Goal: Task Accomplishment & Management: Manage account settings

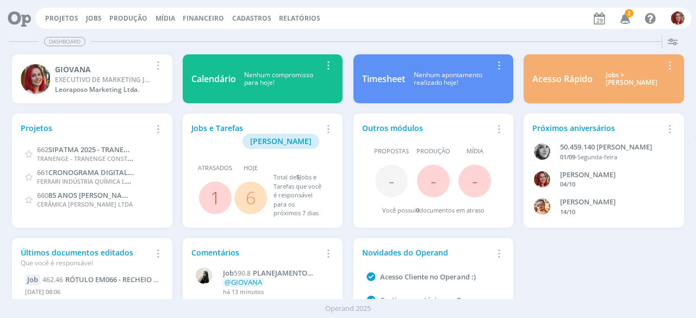
click at [620, 18] on icon "button" at bounding box center [625, 18] width 19 height 18
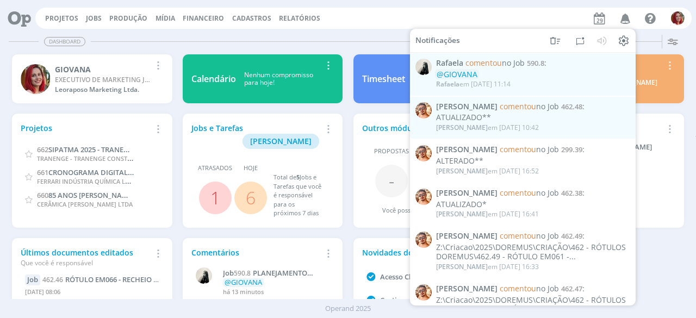
click at [391, 30] on div "Dashboard Salvar Selecione abaixo os cards desejados: Meus Meu Perfil Agenda Ti…" at bounding box center [348, 174] width 696 height 288
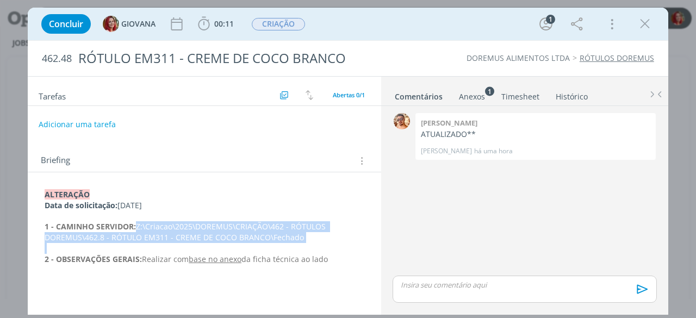
drag, startPoint x: 305, startPoint y: 242, endPoint x: 138, endPoint y: 226, distance: 167.8
click at [138, 226] on div "ALTERAÇÃO Data de solicitação: 28/08/25 1 - CAMINHO SERVIDOR: Z:\Criacao\2025\D…" at bounding box center [204, 233] width 336 height 94
copy p "Z:\Criacao\2025\DOREMUS\CRIAÇÃO\462 - RÓTULOS DOREMUS\462.8 - RÓTULO EM311 - CR…"
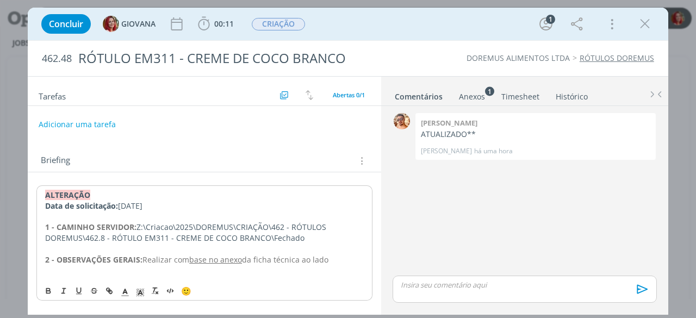
click at [342, 201] on p "Data de solicitação: 28/08/25" at bounding box center [204, 206] width 319 height 11
click at [102, 125] on button "Adicionar uma tarefa" at bounding box center [76, 124] width 77 height 18
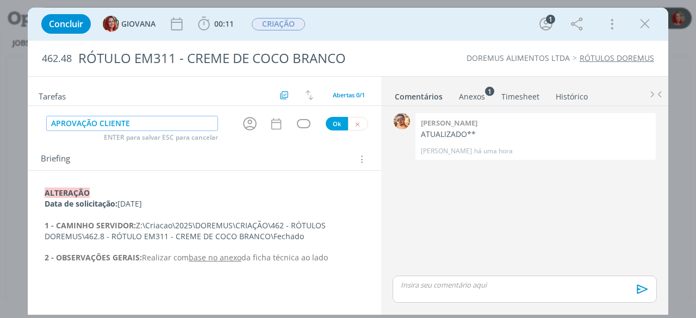
type input "APROVAÇÃO CLIENTE"
click at [335, 120] on button "Ok" at bounding box center [337, 124] width 22 height 14
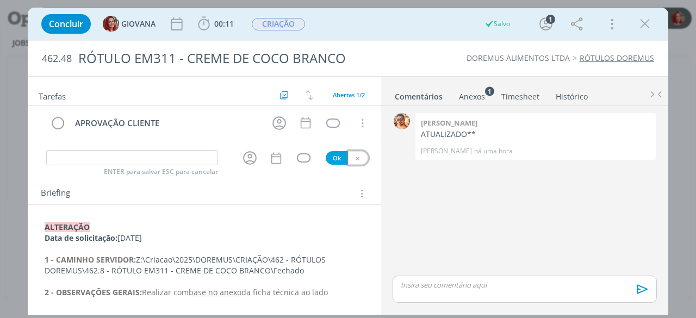
click at [358, 153] on button "dialog" at bounding box center [358, 158] width 20 height 14
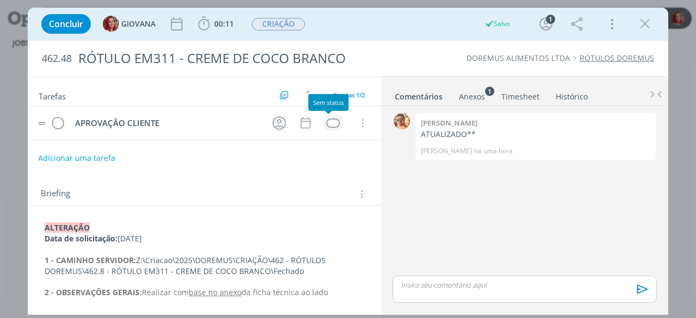
click at [329, 121] on div "dialog" at bounding box center [333, 123] width 14 height 9
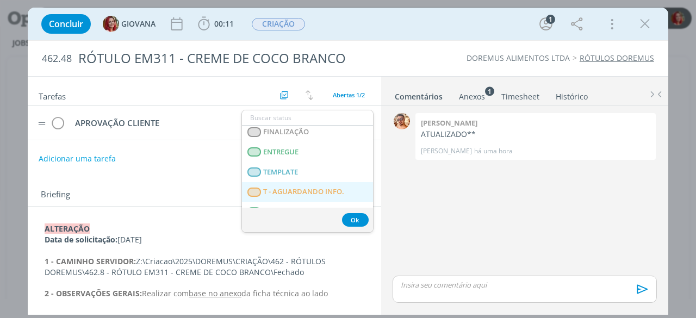
scroll to position [169, 0]
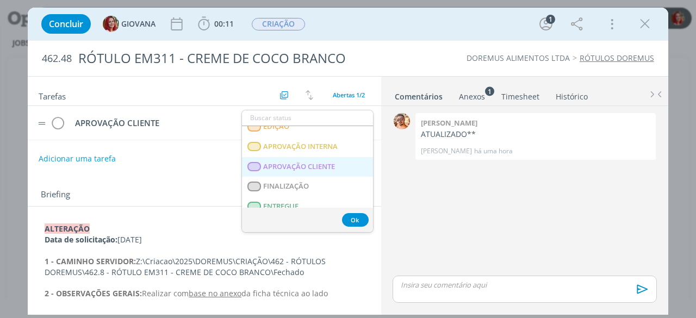
click at [315, 163] on span "APROVAÇÃO CLIENTE" at bounding box center [300, 167] width 72 height 9
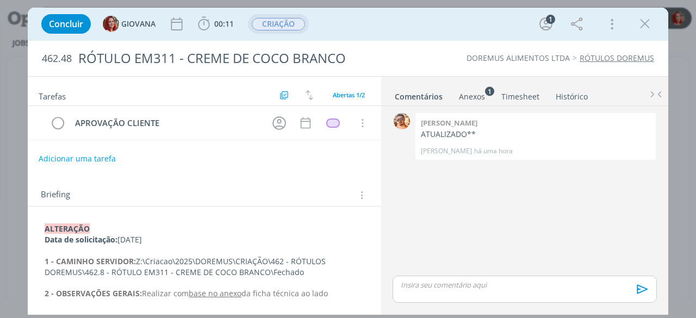
click at [289, 20] on span "CRIAÇÃO" at bounding box center [278, 24] width 53 height 13
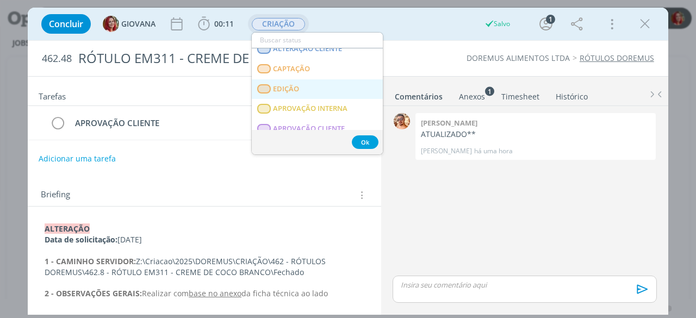
scroll to position [163, 0]
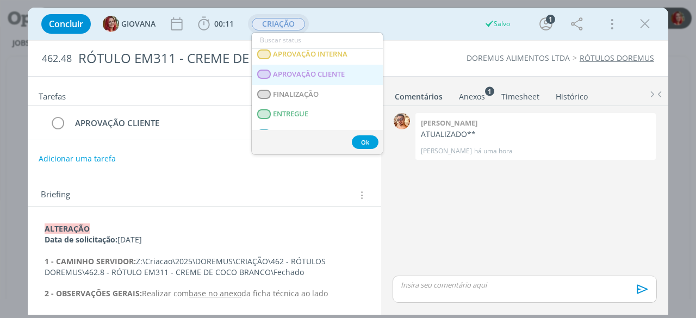
click at [330, 72] on span "APROVAÇÃO CLIENTE" at bounding box center [310, 74] width 72 height 9
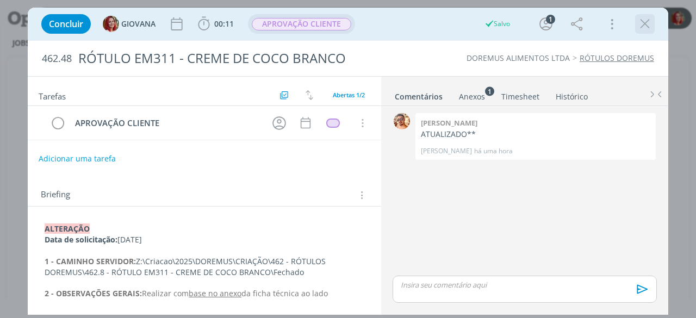
click at [637, 26] on icon "dialog" at bounding box center [645, 24] width 16 height 16
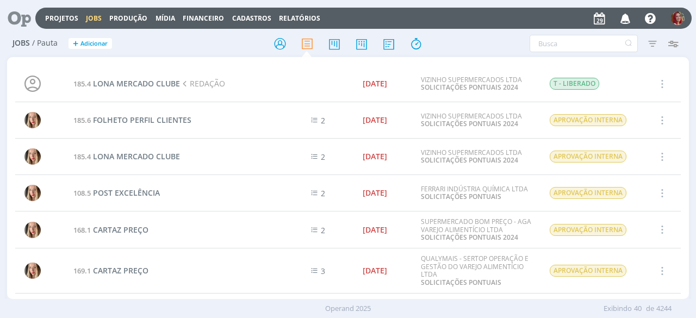
click at [26, 21] on icon at bounding box center [15, 18] width 22 height 21
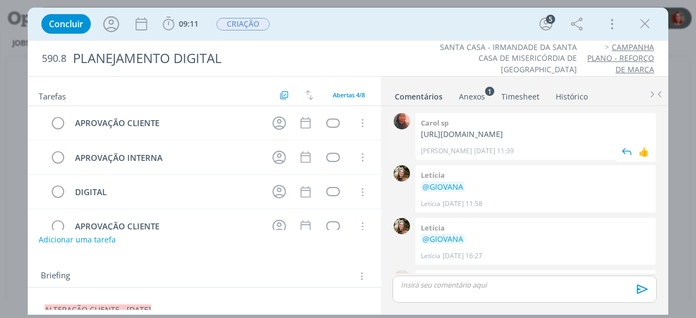
drag, startPoint x: 467, startPoint y: 158, endPoint x: 421, endPoint y: 137, distance: 51.1
click at [421, 137] on p "https://docs.google.com/presentation/d/1-ke0nN3NU3nY8qUgtpp4N78yI0c7oKJQ2cmibzY…" at bounding box center [536, 134] width 230 height 11
click at [517, 132] on p "https://docs.google.com/presentation/d/1-ke0nN3NU3nY8qUgtpp4N78yI0c7oKJQ2cmibzY…" at bounding box center [536, 134] width 230 height 11
click at [511, 135] on p "https://docs.google.com/presentation/d/1-ke0nN3NU3nY8qUgtpp4N78yI0c7oKJQ2cmibzY…" at bounding box center [536, 134] width 230 height 11
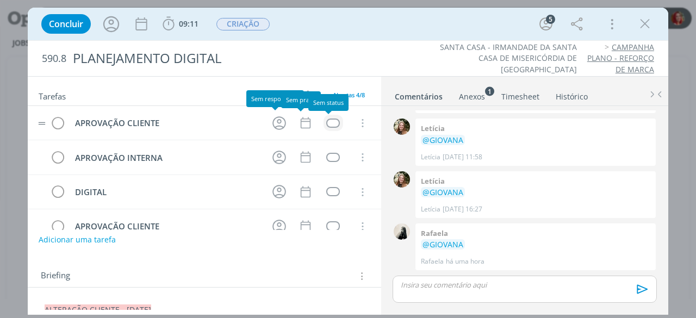
click at [331, 120] on div "dialog" at bounding box center [333, 123] width 14 height 9
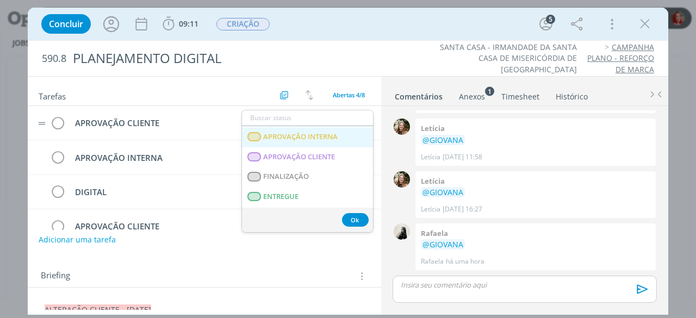
scroll to position [163, 0]
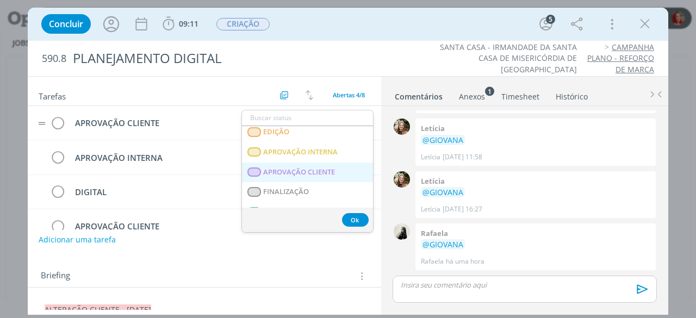
click at [309, 166] on CLIENTE "APROVAÇÃO CLIENTE" at bounding box center [307, 173] width 131 height 20
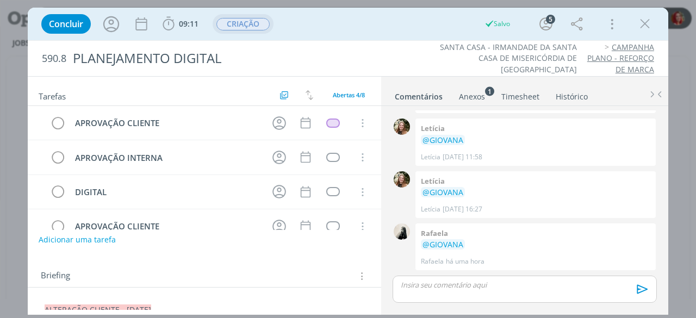
click at [257, 24] on span "CRIAÇÃO" at bounding box center [243, 24] width 53 height 13
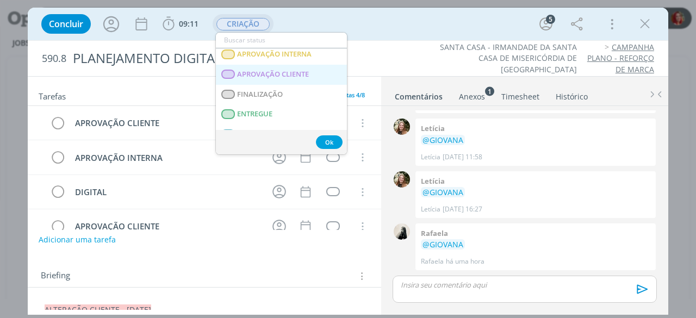
click at [305, 72] on span "APROVAÇÃO CLIENTE" at bounding box center [274, 74] width 72 height 9
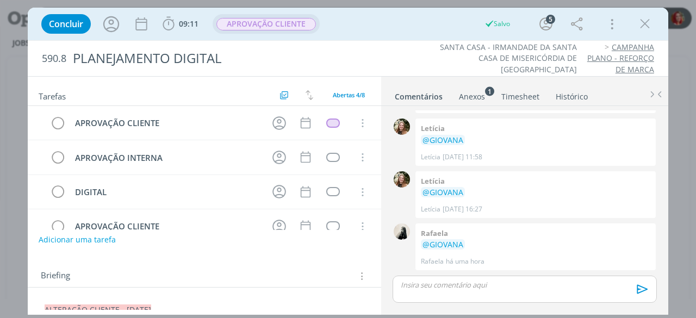
click at [645, 60] on link "CAMPANHA PLANO - REFORÇO DE MARCA" at bounding box center [621, 58] width 67 height 33
click at [637, 23] on div "dialog" at bounding box center [646, 24] width 20 height 20
drag, startPoint x: 649, startPoint y: 26, endPoint x: 636, endPoint y: 27, distance: 12.6
click at [647, 26] on icon "dialog" at bounding box center [645, 24] width 16 height 16
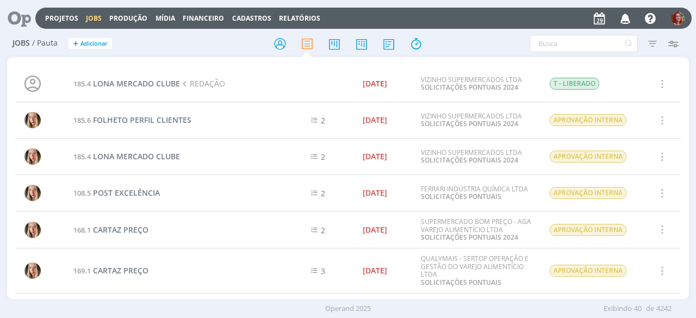
click at [21, 20] on icon at bounding box center [15, 18] width 22 height 21
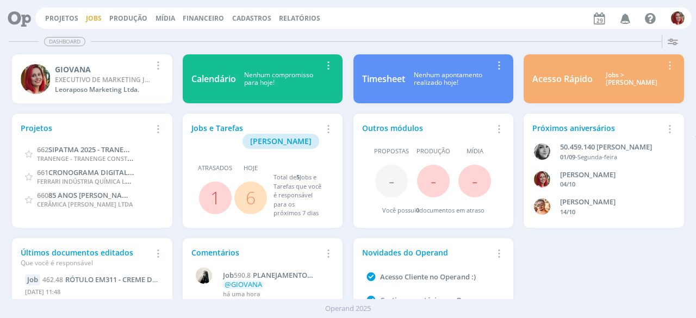
click at [88, 17] on link "Jobs" at bounding box center [94, 18] width 16 height 9
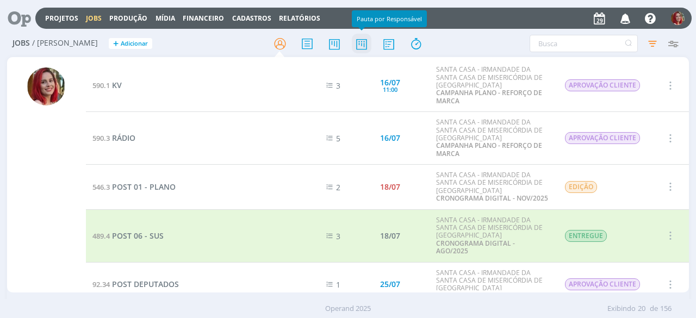
click at [371, 42] on icon at bounding box center [362, 43] width 20 height 21
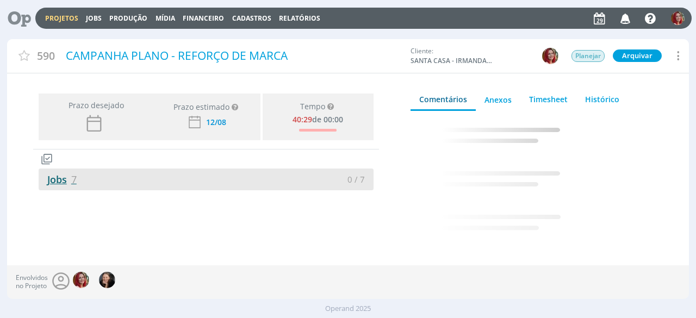
click at [64, 177] on link "Jobs 7" at bounding box center [58, 179] width 38 height 13
